Goal: Task Accomplishment & Management: Use online tool/utility

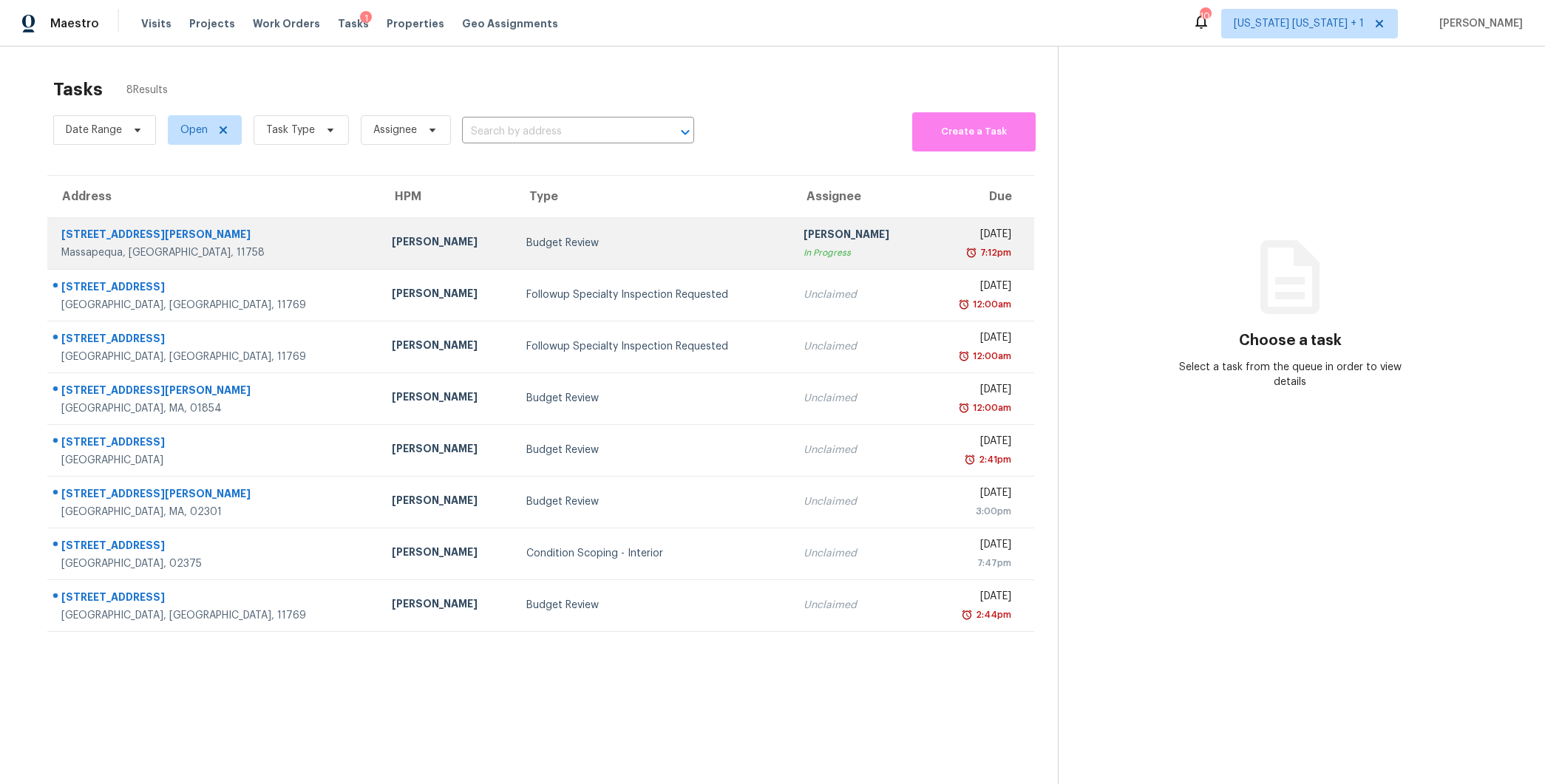
click at [607, 257] on td "Budget Review" at bounding box center [653, 243] width 277 height 52
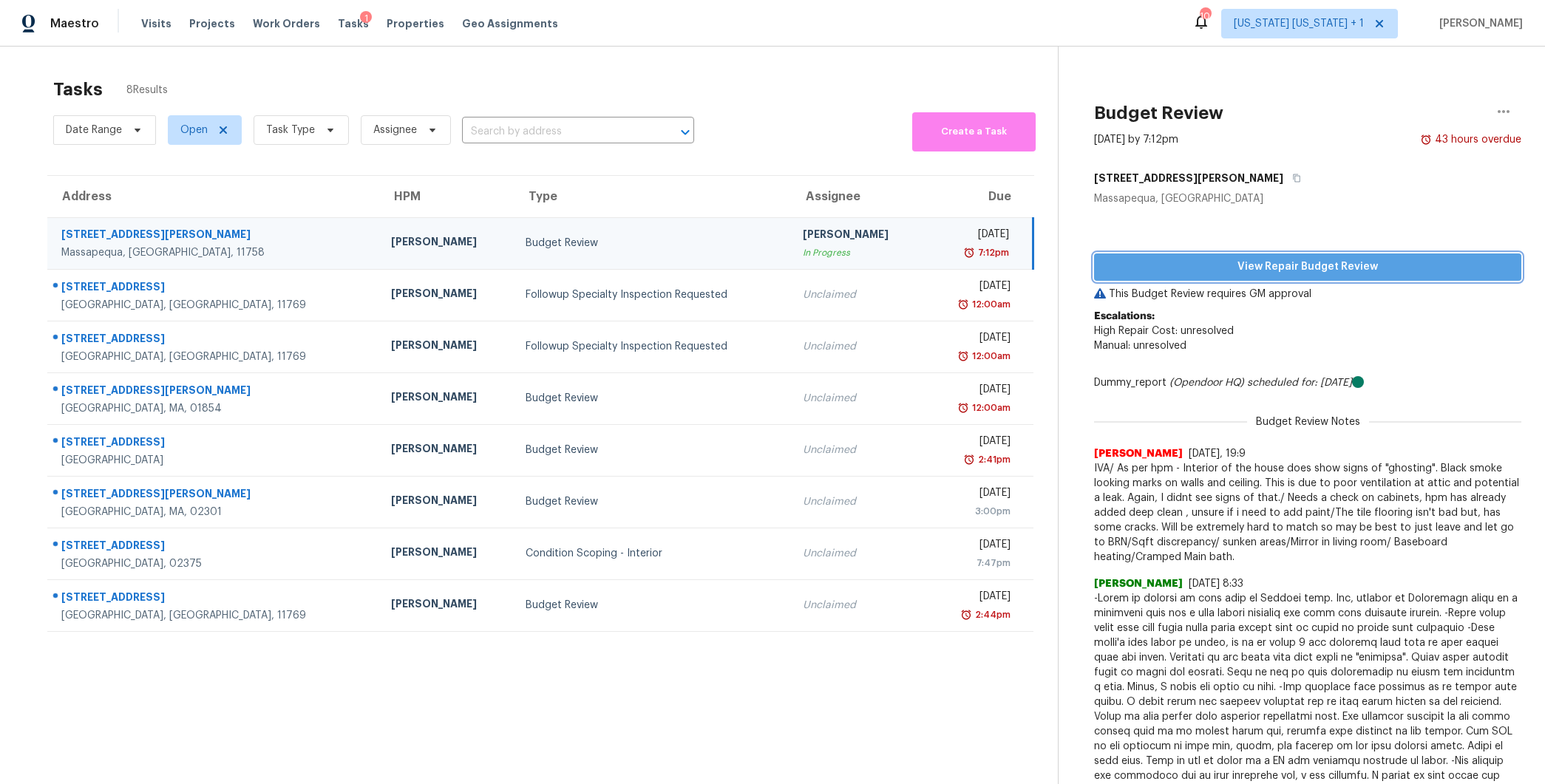
click at [1285, 258] on span "View Repair Budget Review" at bounding box center [1307, 267] width 403 height 18
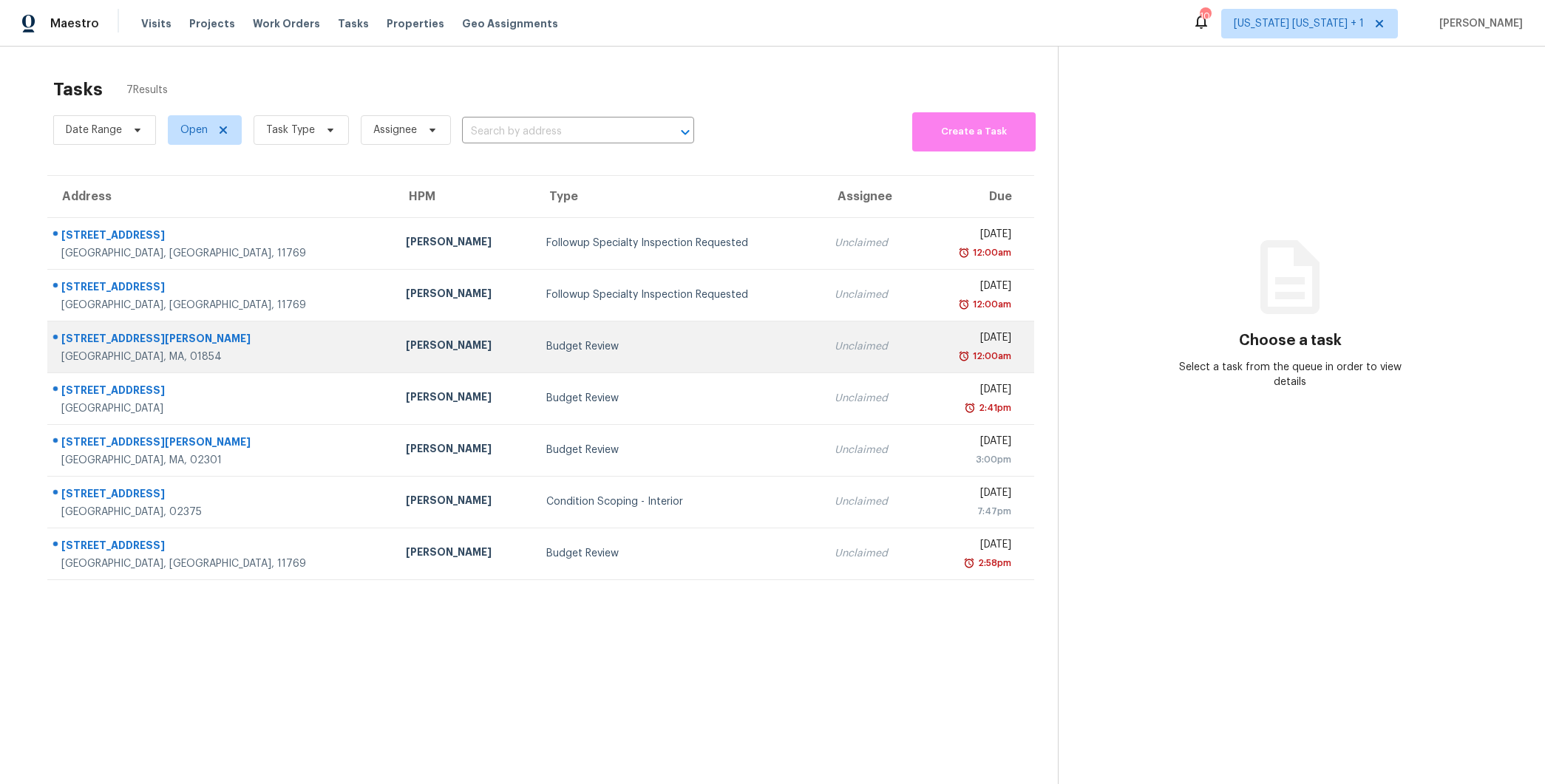
click at [546, 348] on div "Budget Review" at bounding box center [678, 347] width 265 height 15
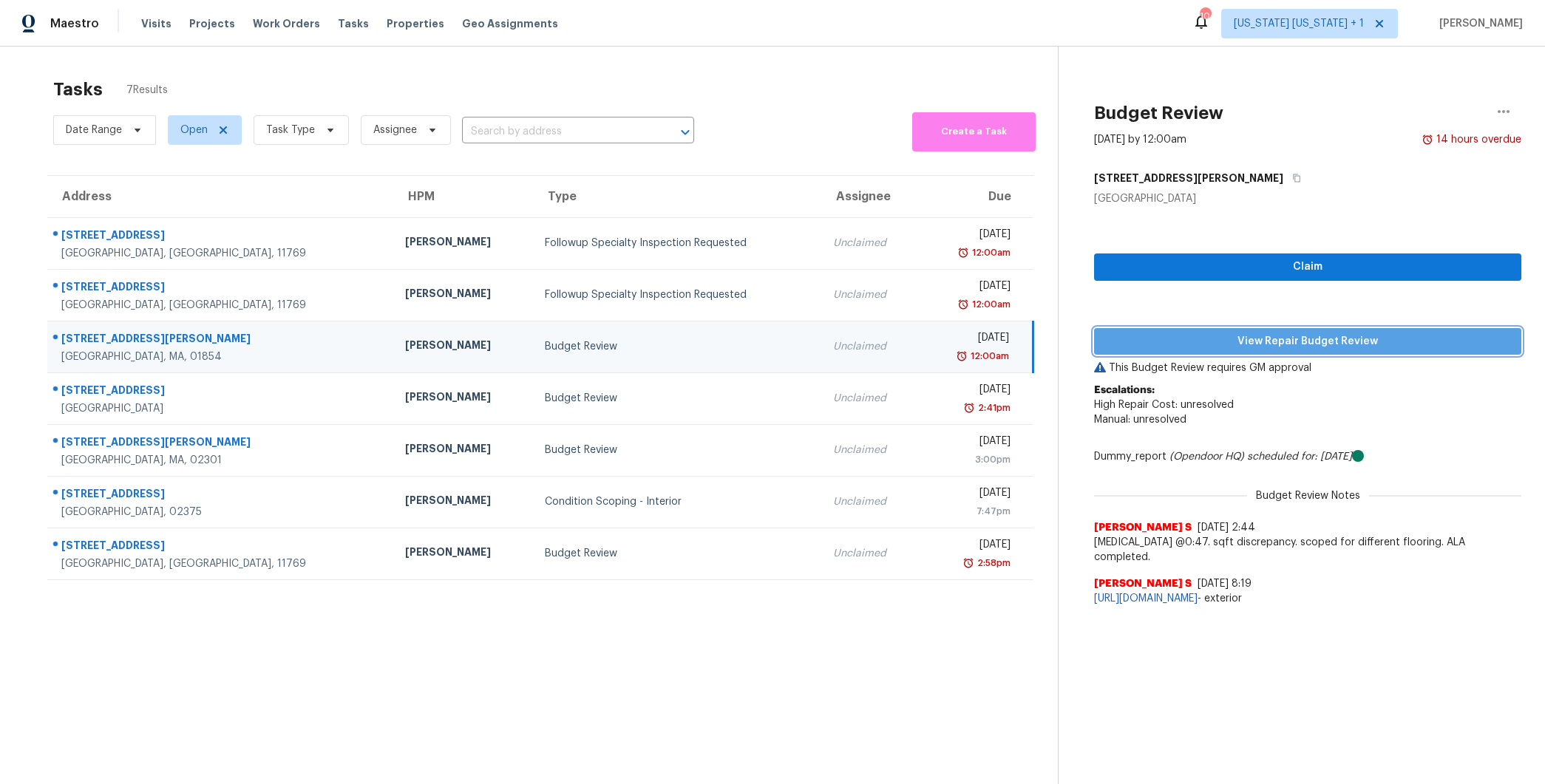
click at [1284, 339] on span "View Repair Budget Review" at bounding box center [1307, 341] width 403 height 18
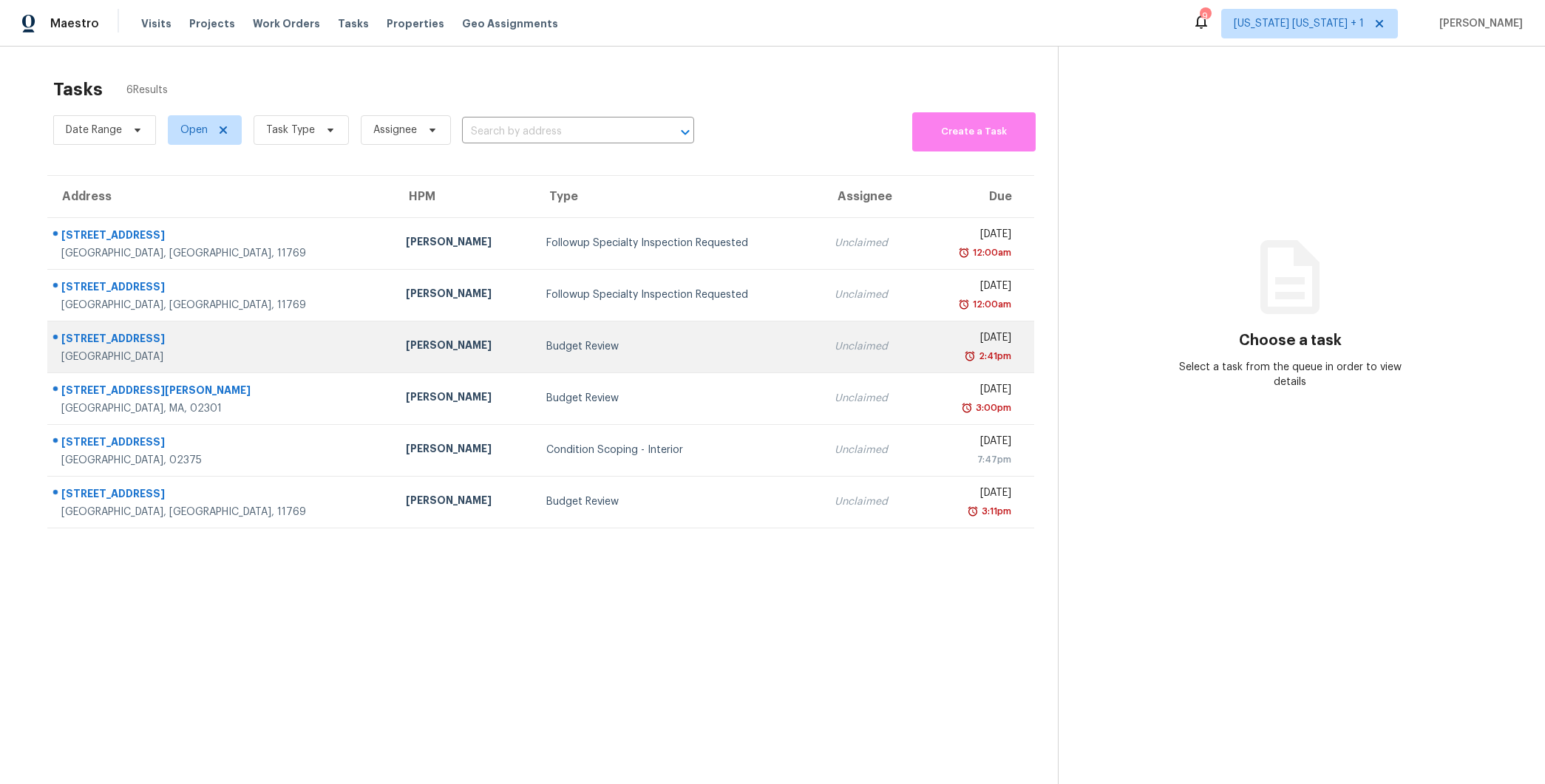
click at [585, 350] on div "Budget Review" at bounding box center [678, 347] width 265 height 15
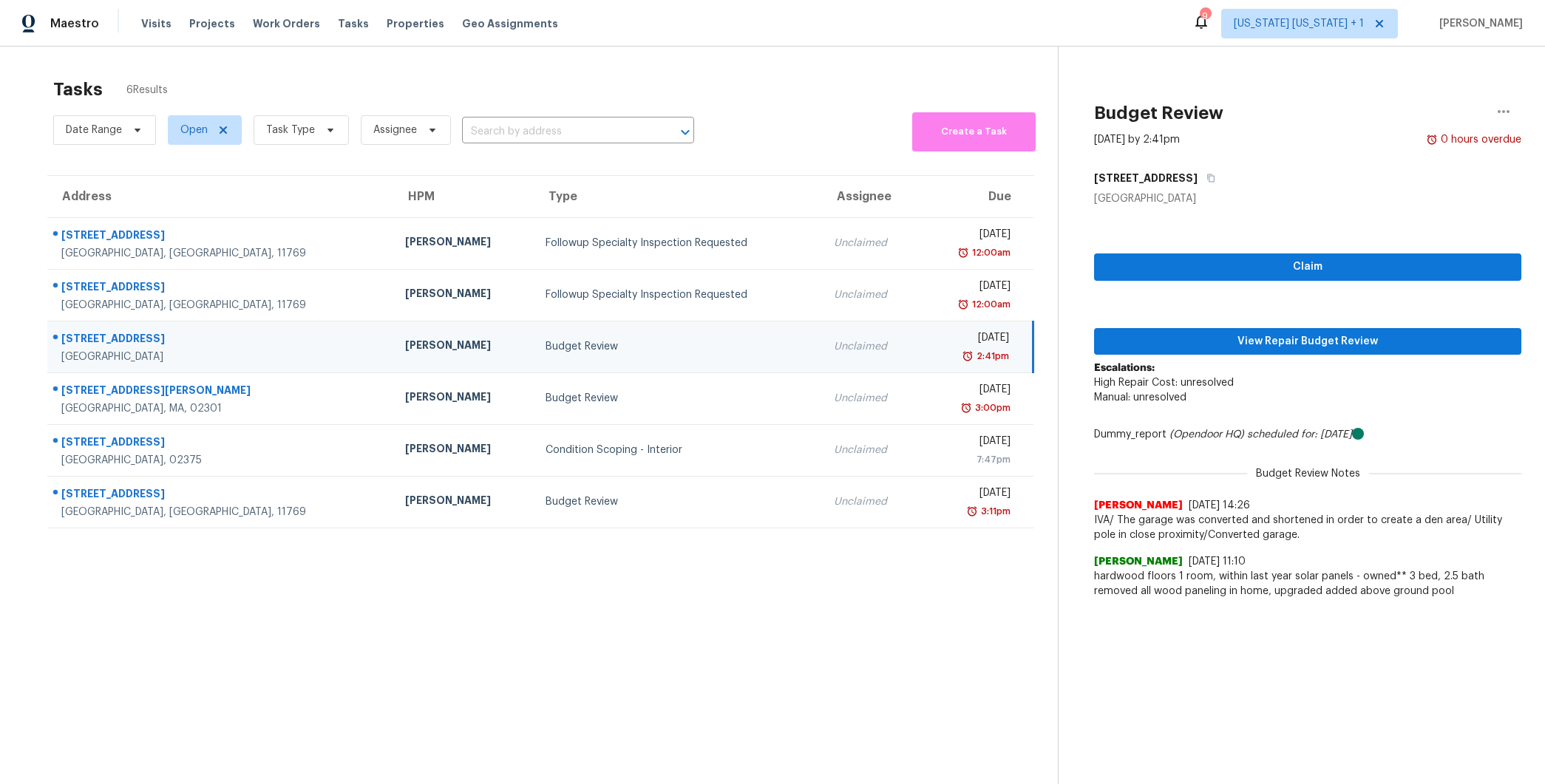
click at [675, 350] on div "Budget Review" at bounding box center [678, 347] width 265 height 15
click at [1261, 345] on span "View Repair Budget Review" at bounding box center [1307, 341] width 403 height 18
